Goal: Information Seeking & Learning: Learn about a topic

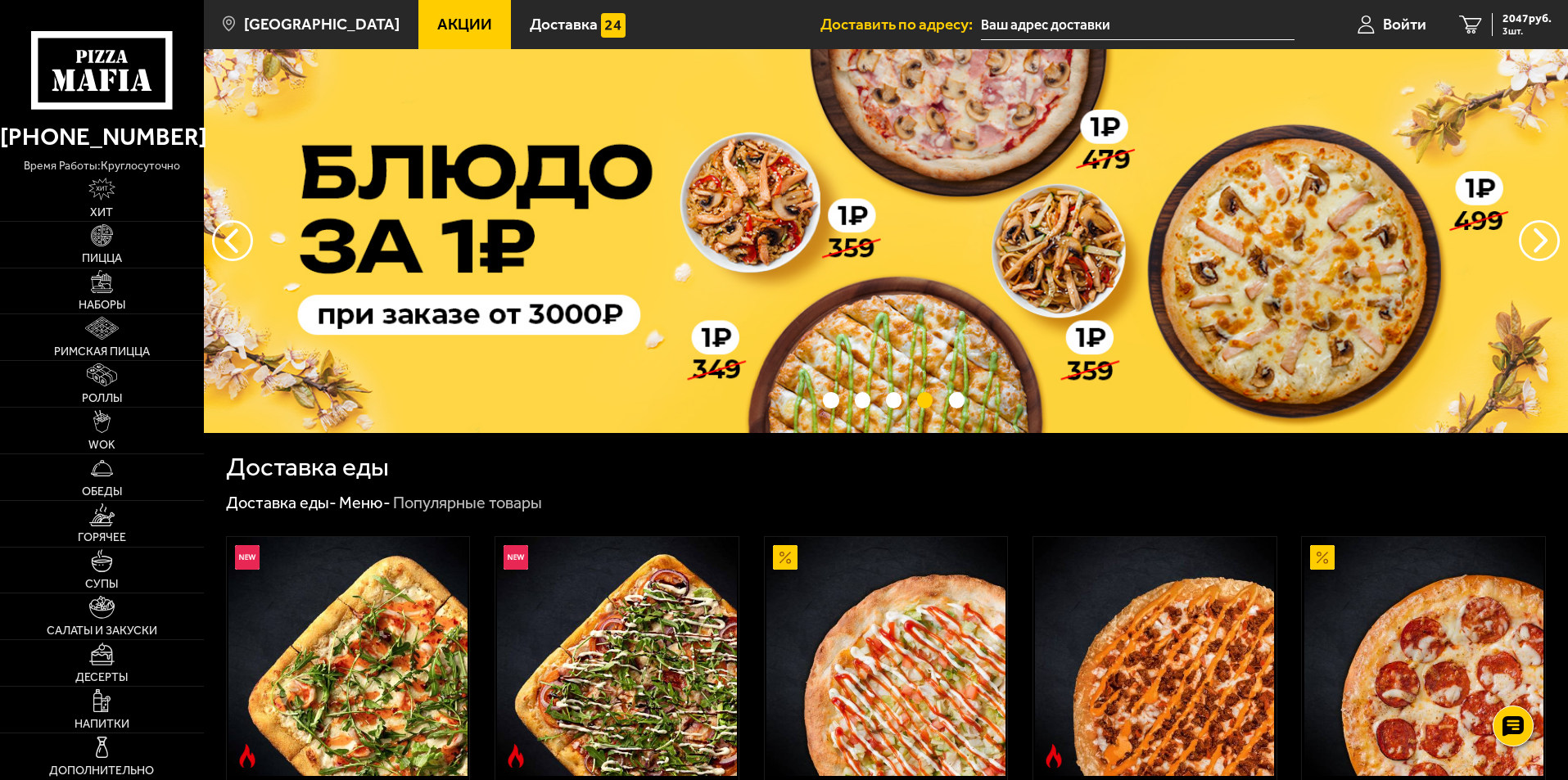
click at [437, 20] on span "Акции" at bounding box center [464, 23] width 55 height 15
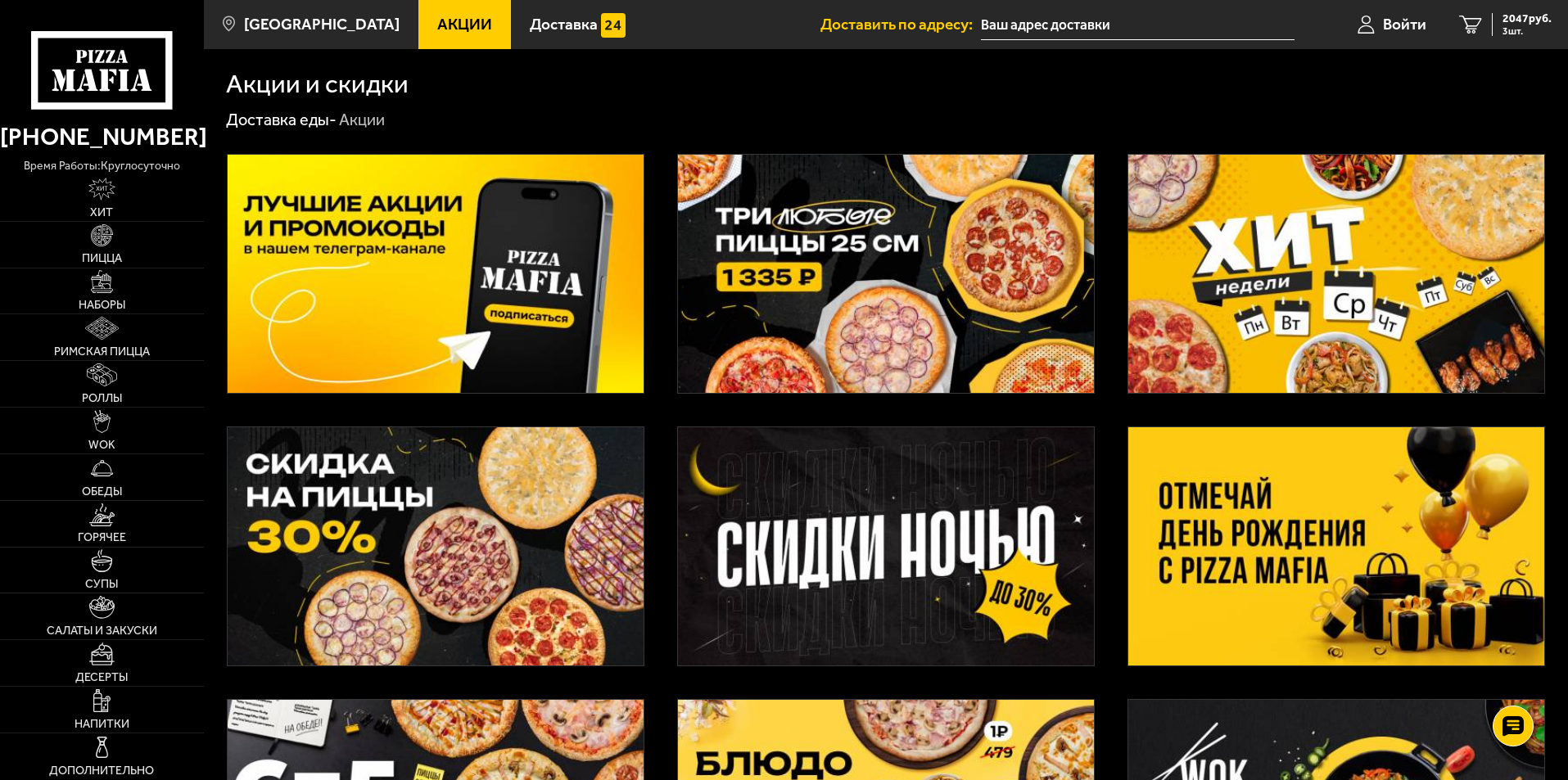
scroll to position [409, 0]
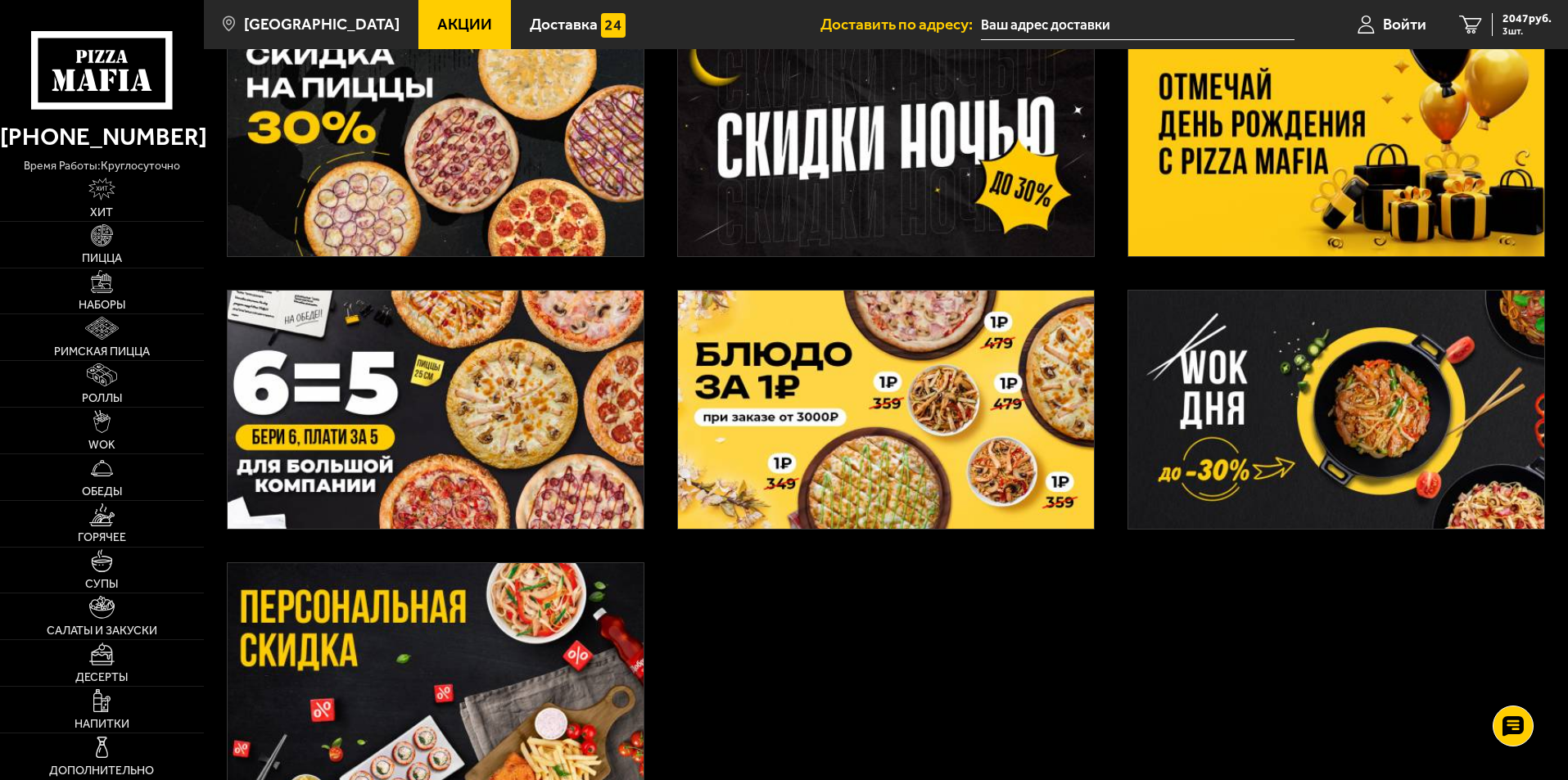
click at [1280, 78] on img at bounding box center [1336, 137] width 416 height 238
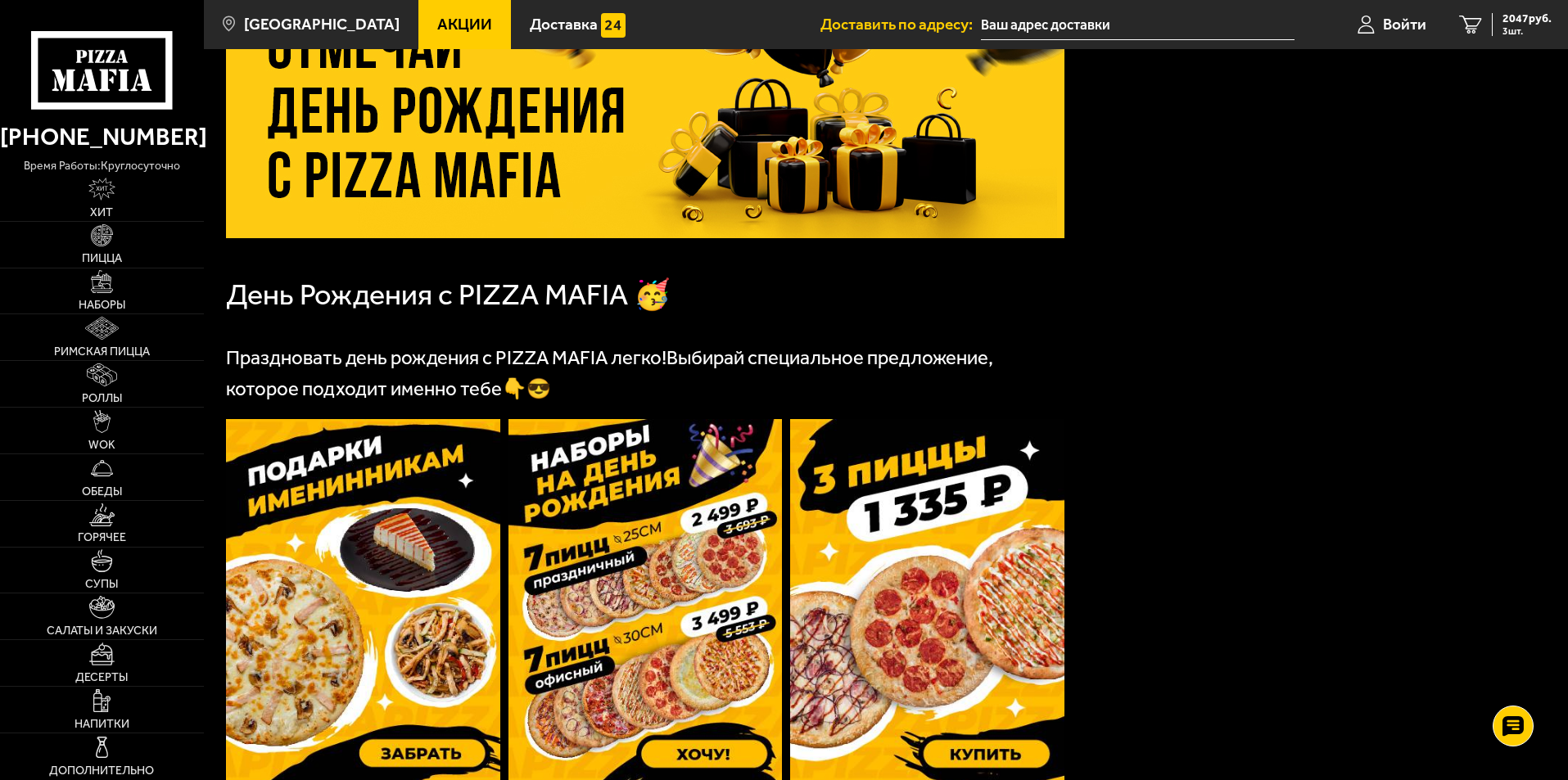
scroll to position [327, 0]
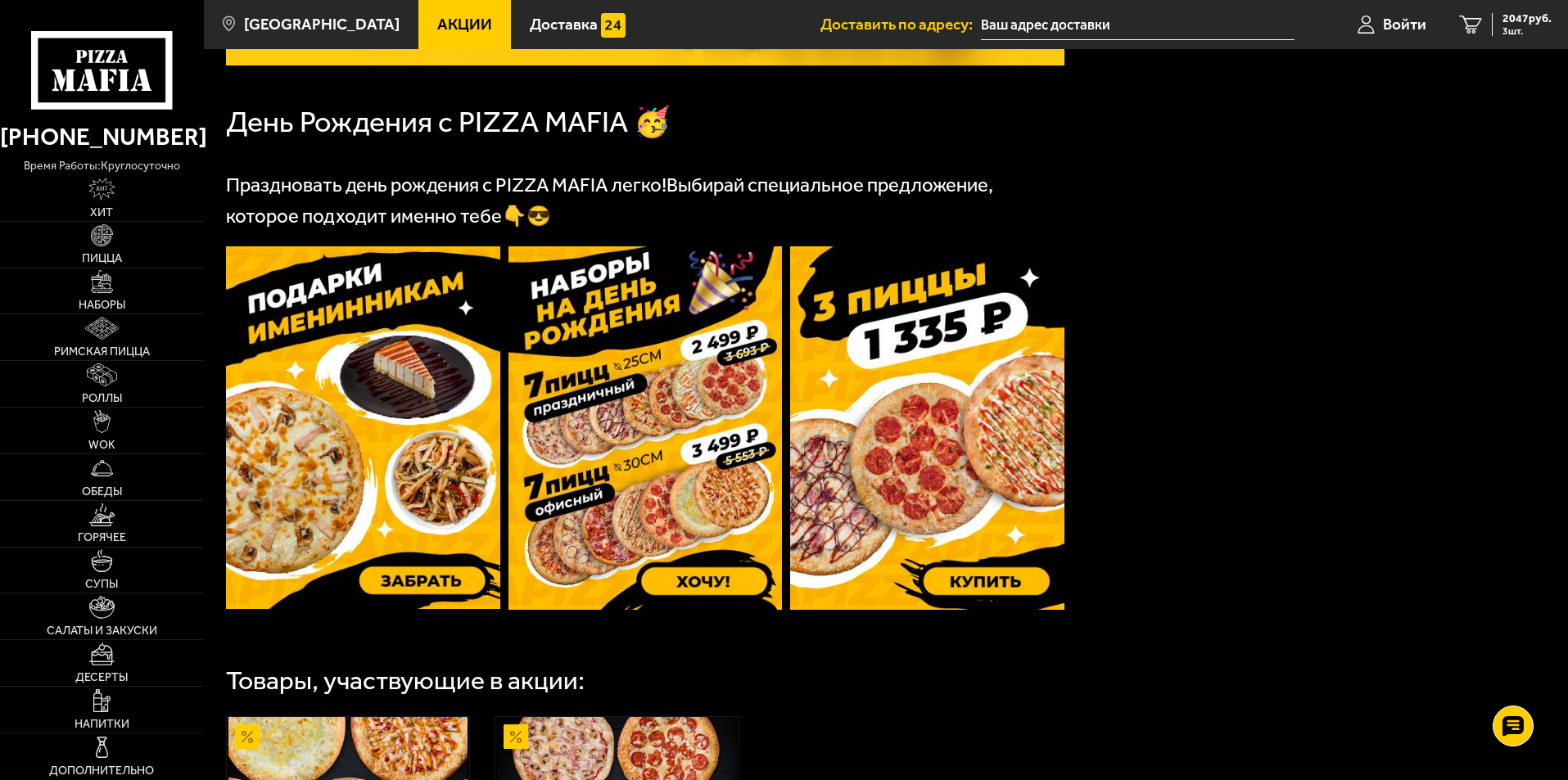
click at [362, 417] on img at bounding box center [362, 427] width 274 height 362
